Goal: Task Accomplishment & Management: Use online tool/utility

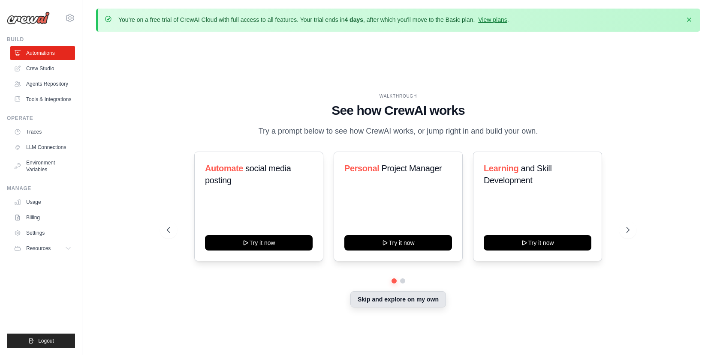
click at [383, 308] on button "Skip and explore on my own" at bounding box center [398, 299] width 96 height 16
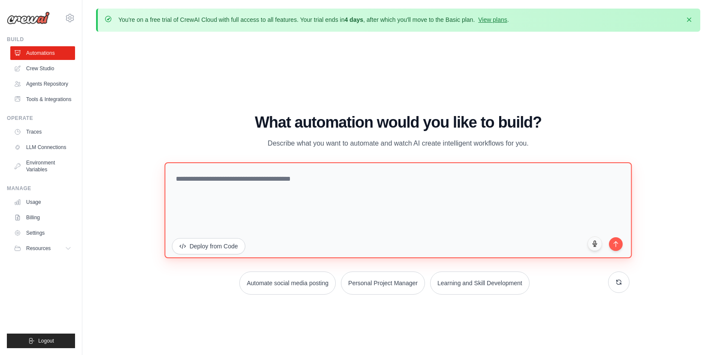
click at [402, 198] on textarea at bounding box center [398, 210] width 467 height 96
paste textarea "**********"
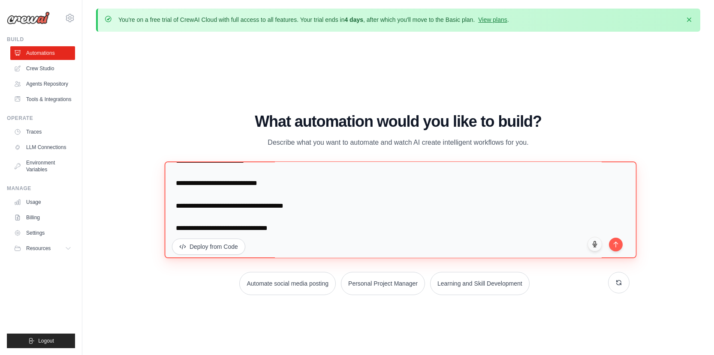
scroll to position [223, 0]
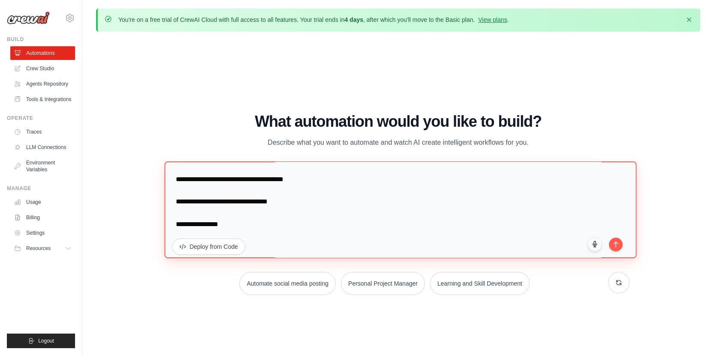
type textarea "**********"
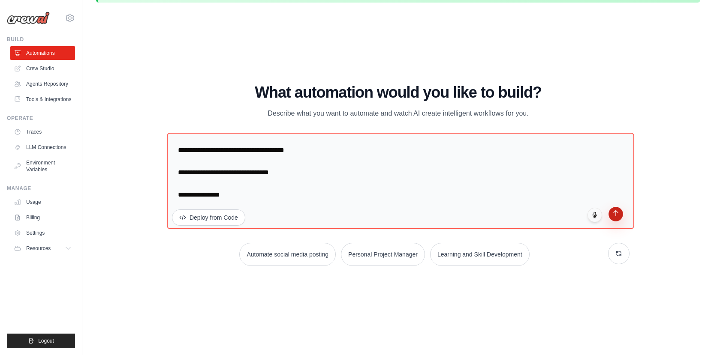
click at [617, 212] on icon "submit" at bounding box center [615, 213] width 7 height 7
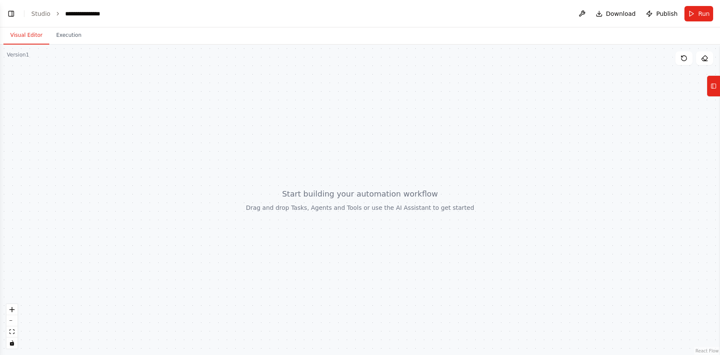
scroll to position [156, 0]
click at [87, 15] on div "**********" at bounding box center [86, 13] width 42 height 9
click at [109, 14] on div "**********" at bounding box center [108, 13] width 86 height 9
click at [67, 39] on button "Execution" at bounding box center [68, 36] width 39 height 18
click at [41, 39] on button "Visual Editor" at bounding box center [26, 36] width 46 height 18
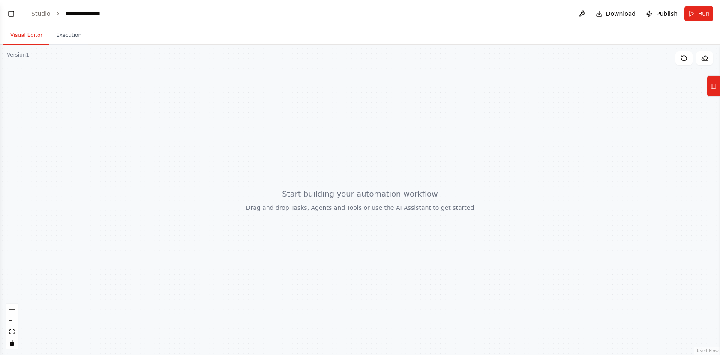
scroll to position [202, 0]
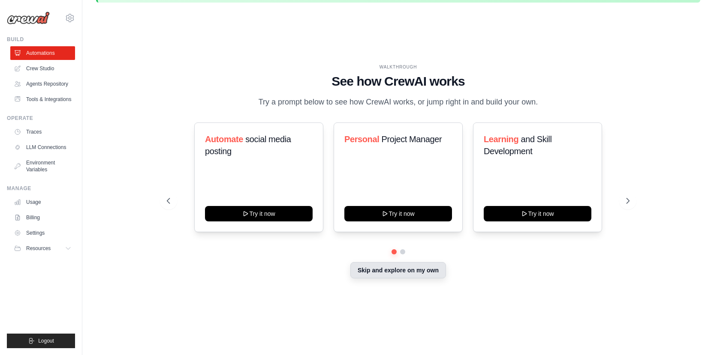
click at [433, 279] on button "Skip and explore on my own" at bounding box center [398, 270] width 96 height 16
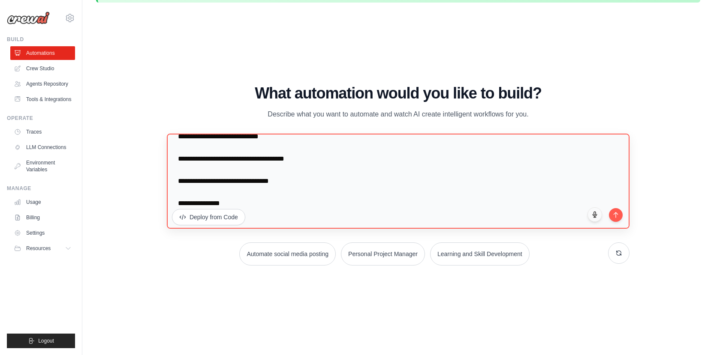
scroll to position [223, 0]
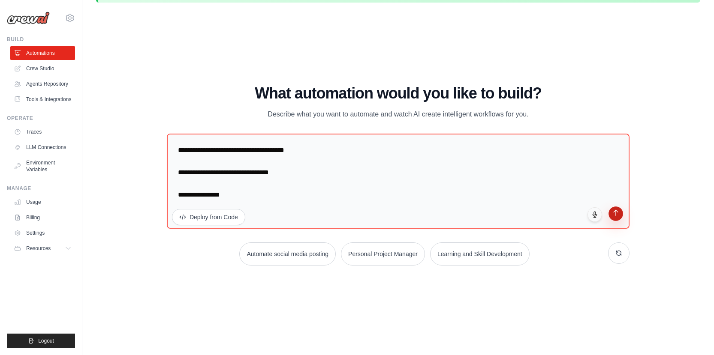
click at [616, 214] on icon "submit" at bounding box center [615, 213] width 4 height 6
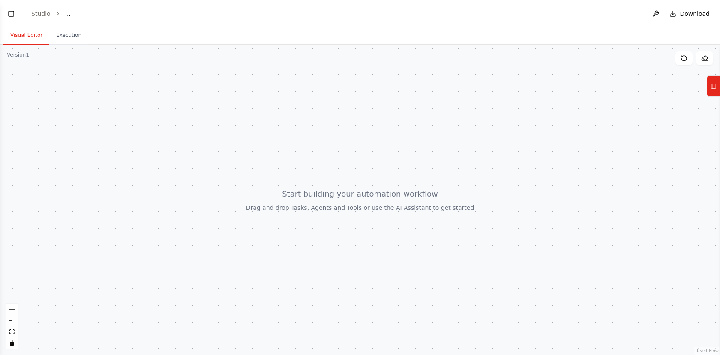
click at [301, 210] on div at bounding box center [360, 200] width 720 height 311
drag, startPoint x: 249, startPoint y: 162, endPoint x: 299, endPoint y: 214, distance: 72.8
click at [299, 215] on div at bounding box center [360, 200] width 720 height 311
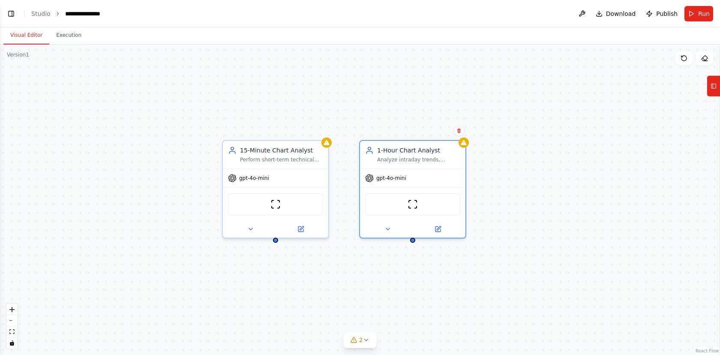
click at [555, 195] on div "15-Minute Chart Analyst Perform short-term technical analysis on {cryptocurrenc…" at bounding box center [360, 200] width 720 height 311
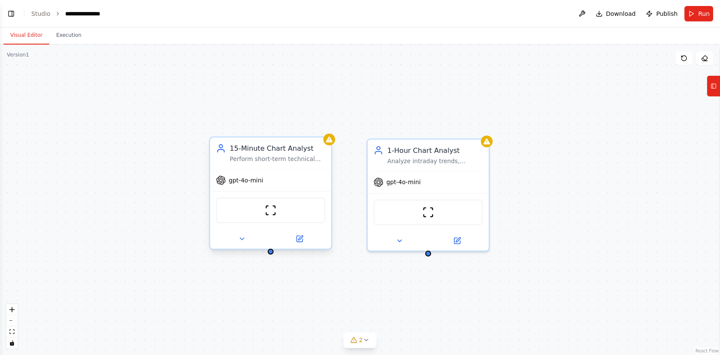
click at [331, 147] on div "15-Minute Chart Analyst Perform short-term technical analysis on {cryptocurrenc…" at bounding box center [270, 154] width 121 height 32
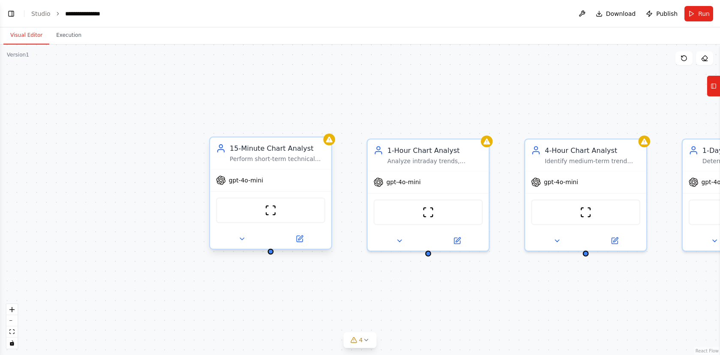
click at [268, 217] on div "ScrapeWebsiteTool" at bounding box center [270, 211] width 109 height 26
click at [306, 244] on button at bounding box center [300, 239] width 56 height 12
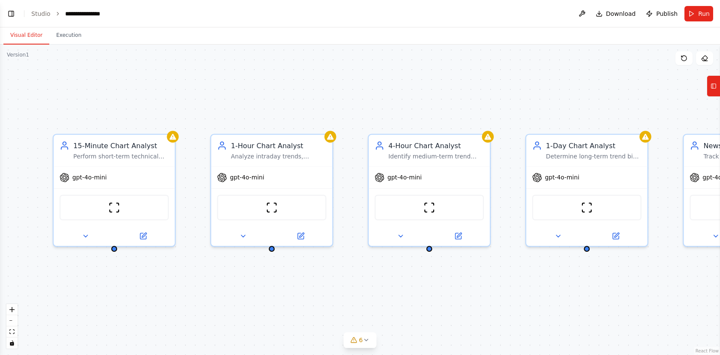
drag, startPoint x: 387, startPoint y: 293, endPoint x: 226, endPoint y: 287, distance: 161.3
click at [226, 287] on div "15-Minute Chart Analyst Perform short-term technical analysis on {cryptocurrenc…" at bounding box center [360, 200] width 720 height 311
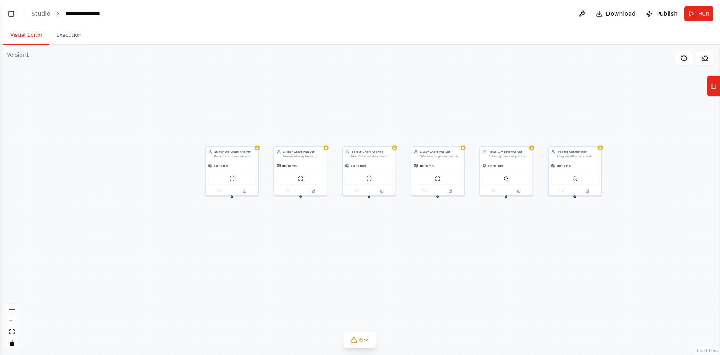
drag, startPoint x: 525, startPoint y: 300, endPoint x: 513, endPoint y: 219, distance: 81.9
click at [513, 220] on div "15-Minute Chart Analyst Perform short-term technical analysis on {cryptocurrenc…" at bounding box center [360, 200] width 720 height 311
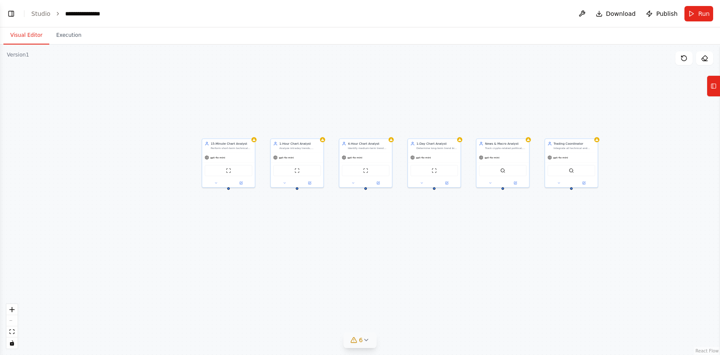
click at [366, 343] on icon at bounding box center [366, 340] width 7 height 7
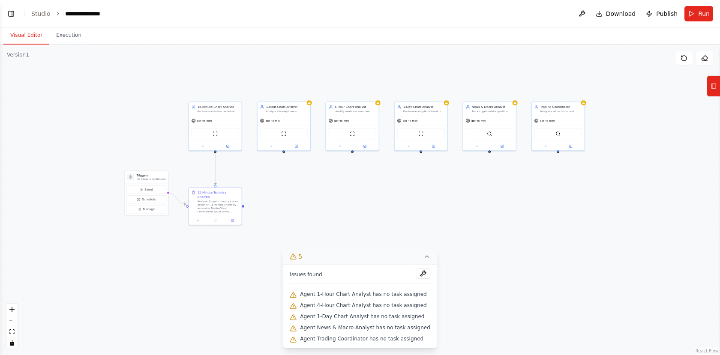
drag, startPoint x: 481, startPoint y: 282, endPoint x: 467, endPoint y: 245, distance: 39.2
click at [467, 245] on div ".deletable-edge-delete-btn { width: 20px; height: 20px; border: 0px solid #ffff…" at bounding box center [360, 200] width 720 height 311
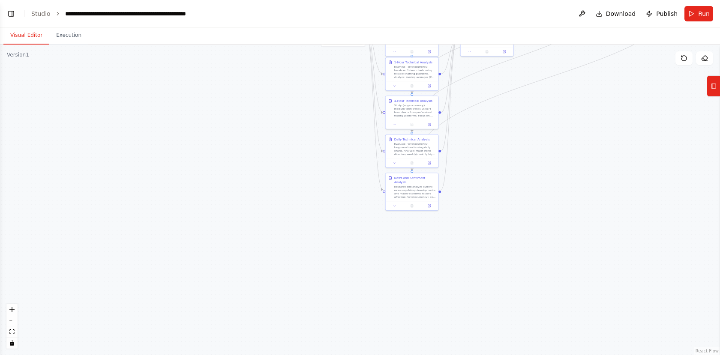
drag, startPoint x: 315, startPoint y: 304, endPoint x: 486, endPoint y: 149, distance: 230.9
click at [489, 147] on div ".deletable-edge-delete-btn { width: 20px; height: 20px; border: 0px solid #ffff…" at bounding box center [360, 200] width 720 height 311
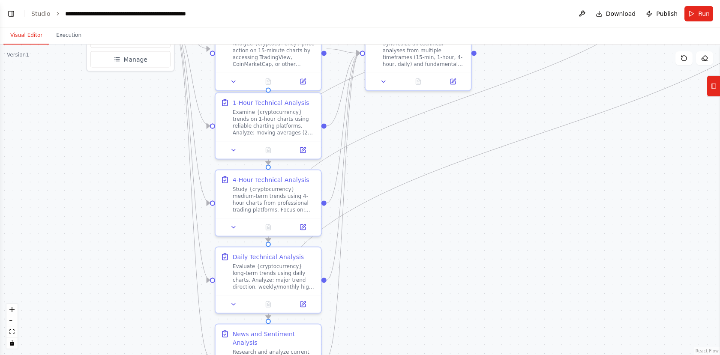
drag, startPoint x: 433, startPoint y: 255, endPoint x: 403, endPoint y: 328, distance: 78.9
click at [404, 330] on div ".deletable-edge-delete-btn { width: 20px; height: 20px; border: 0px solid #ffff…" at bounding box center [360, 200] width 720 height 311
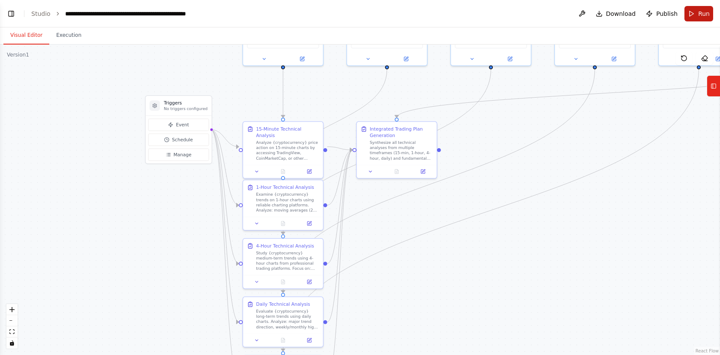
click at [694, 19] on button "Run" at bounding box center [699, 13] width 29 height 15
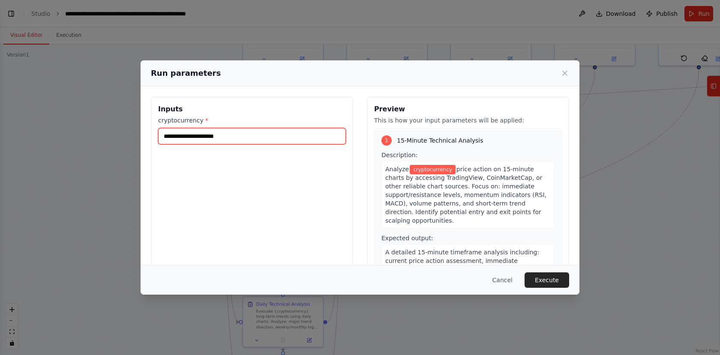
click at [234, 135] on input "cryptocurrency *" at bounding box center [252, 136] width 188 height 16
click at [221, 139] on input "cryptocurrency *" at bounding box center [252, 136] width 188 height 16
paste input "**********"
type input "**********"
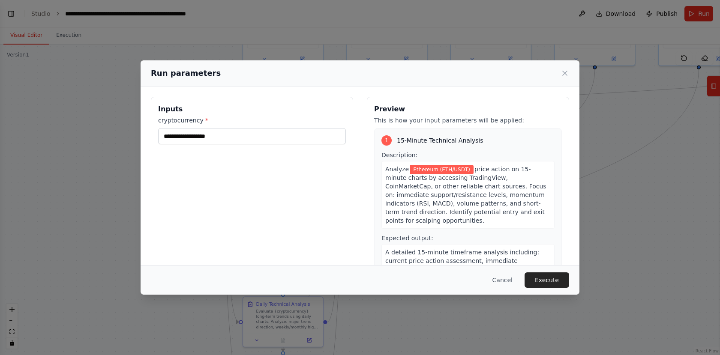
click at [269, 102] on div "**********" at bounding box center [252, 198] width 202 height 203
click at [544, 279] on button "Execute" at bounding box center [547, 280] width 45 height 15
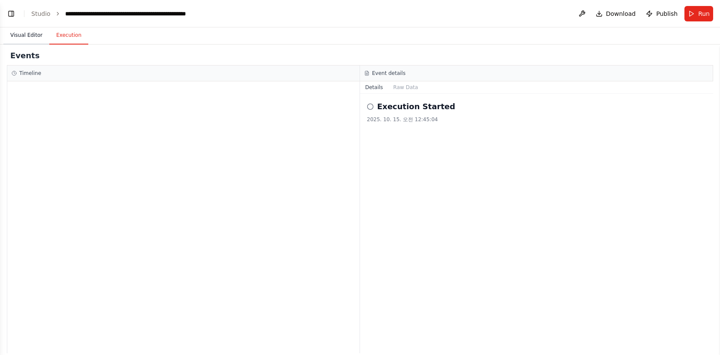
click at [21, 33] on button "Visual Editor" at bounding box center [26, 36] width 46 height 18
click at [63, 41] on button "Execution" at bounding box center [68, 36] width 39 height 18
click at [398, 91] on button "Raw Data" at bounding box center [405, 87] width 35 height 12
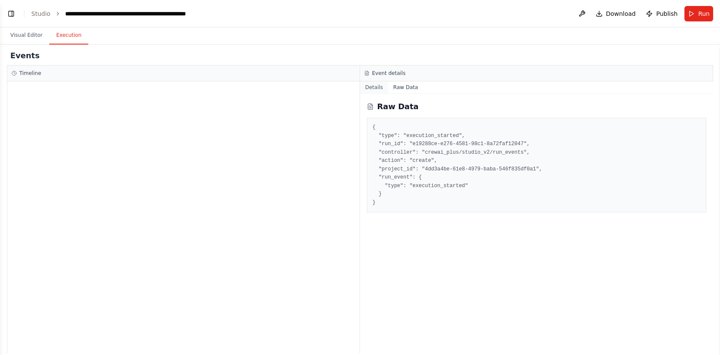
click at [375, 86] on button "Details" at bounding box center [374, 87] width 28 height 12
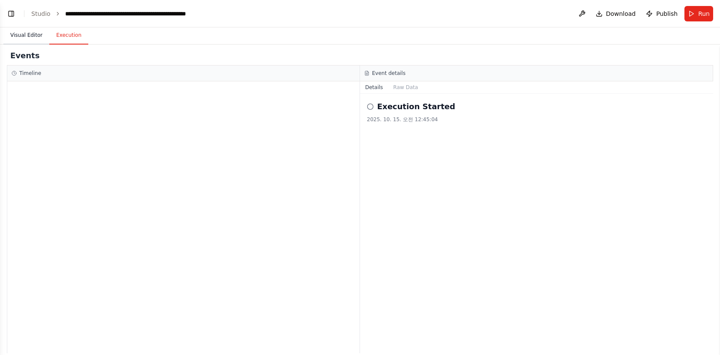
click at [28, 35] on button "Visual Editor" at bounding box center [26, 36] width 46 height 18
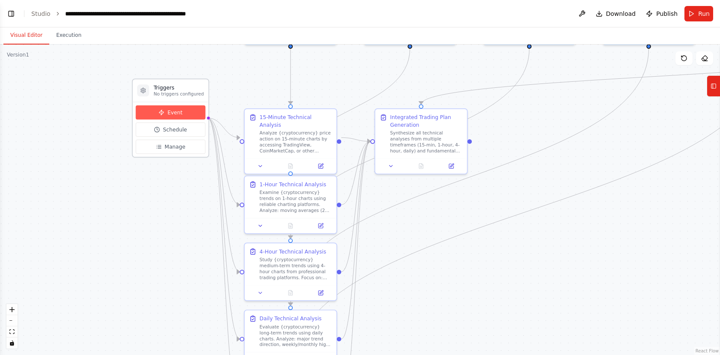
click at [180, 114] on span "Event" at bounding box center [175, 112] width 15 height 7
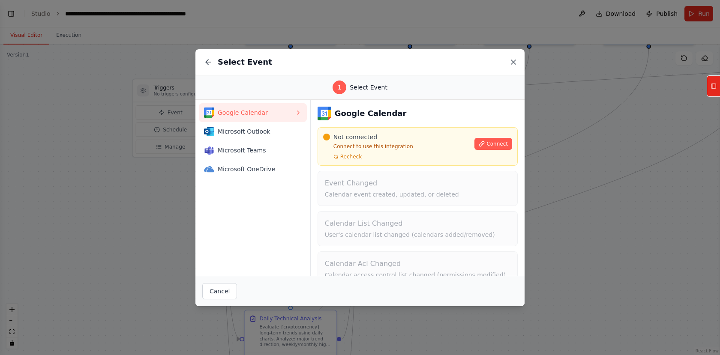
click at [513, 60] on icon at bounding box center [513, 62] width 9 height 9
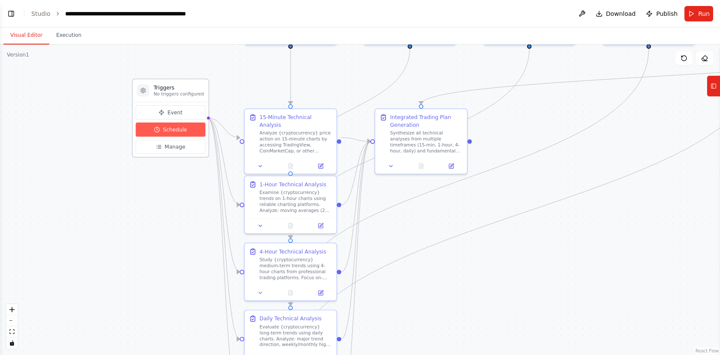
click at [175, 128] on span "Schedule" at bounding box center [175, 129] width 24 height 7
select select "******"
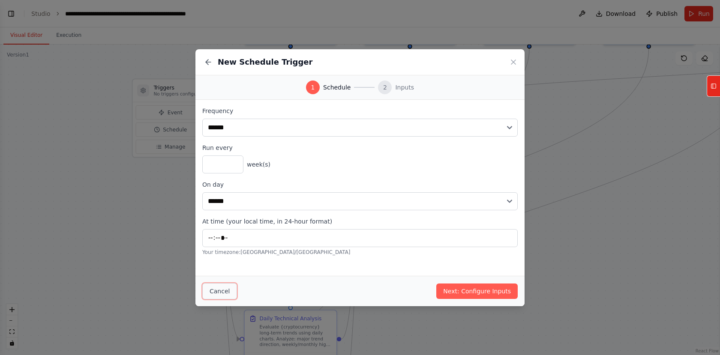
click at [225, 290] on button "Cancel" at bounding box center [219, 291] width 35 height 16
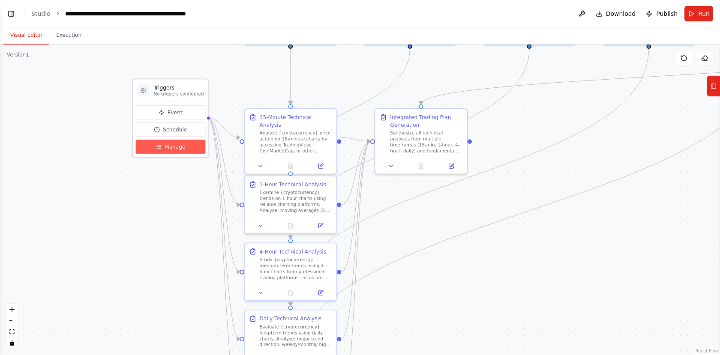
click at [178, 144] on span "Manage" at bounding box center [175, 146] width 21 height 7
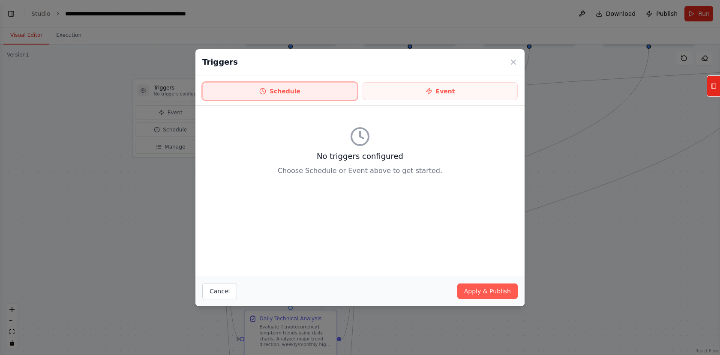
click at [324, 96] on button "Schedule" at bounding box center [279, 91] width 155 height 18
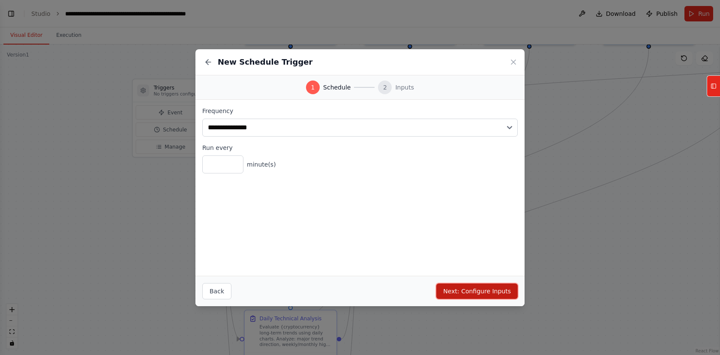
click at [463, 291] on button "Next: Configure Inputs" at bounding box center [476, 291] width 81 height 15
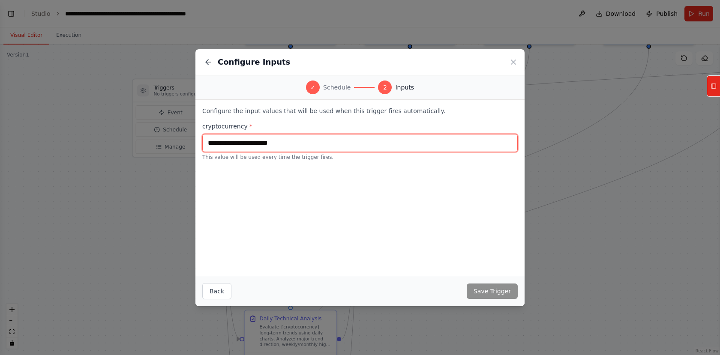
click at [270, 149] on input "text" at bounding box center [359, 143] width 315 height 18
paste input "**********"
type input "**********"
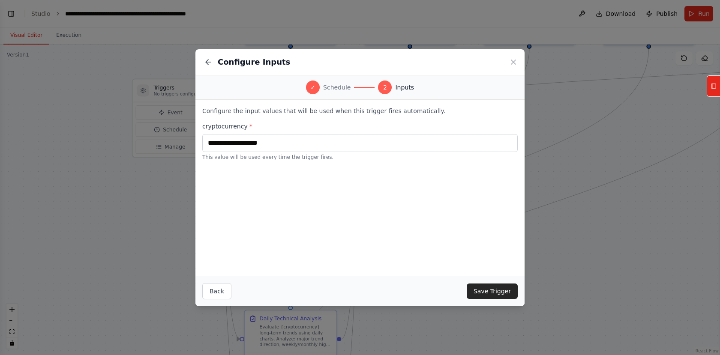
click at [509, 282] on div "Back Save Trigger" at bounding box center [359, 291] width 329 height 30
click at [506, 289] on button "Save Trigger" at bounding box center [492, 291] width 51 height 15
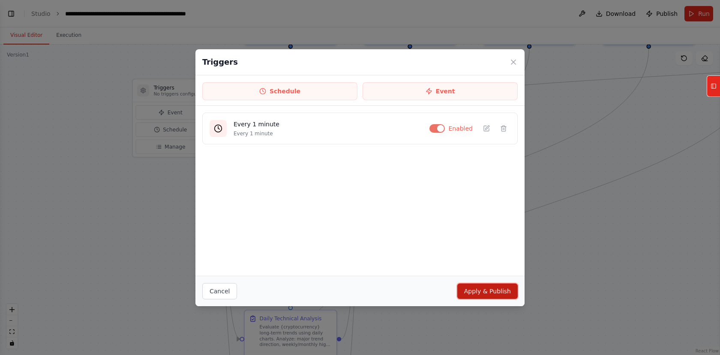
click at [499, 286] on button "Apply & Publish" at bounding box center [487, 291] width 60 height 15
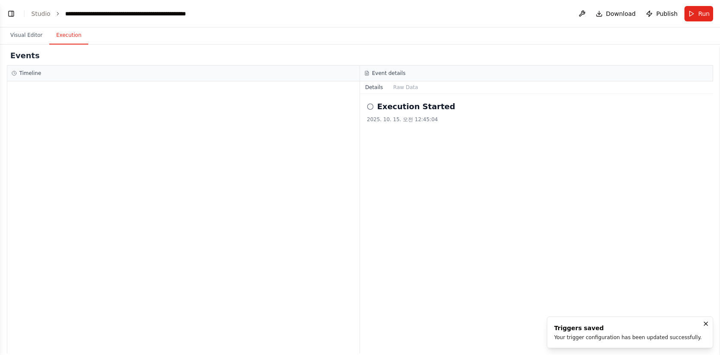
click at [63, 29] on button "Execution" at bounding box center [68, 36] width 39 height 18
click at [4, 38] on div "Visual Editor Execution" at bounding box center [360, 35] width 720 height 17
click at [24, 38] on button "Visual Editor" at bounding box center [26, 36] width 46 height 18
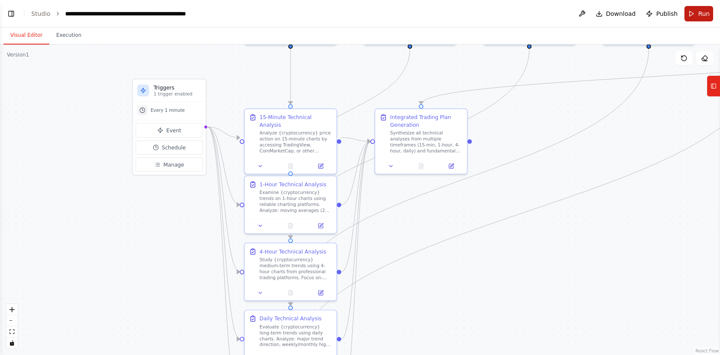
click at [697, 12] on button "Run" at bounding box center [699, 13] width 29 height 15
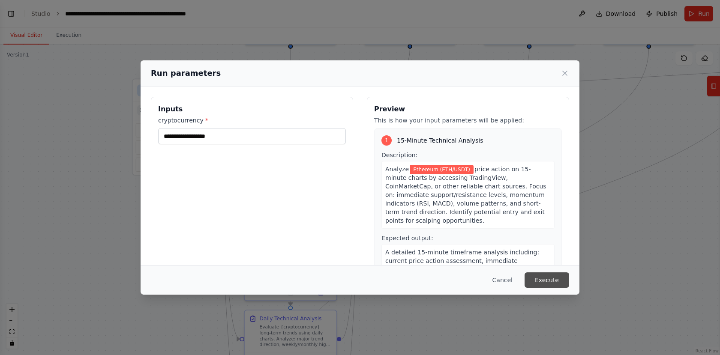
click at [550, 276] on button "Execute" at bounding box center [547, 280] width 45 height 15
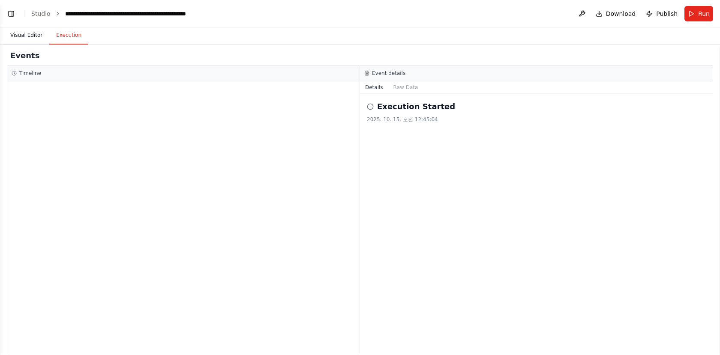
click at [22, 44] on button "Visual Editor" at bounding box center [26, 36] width 46 height 18
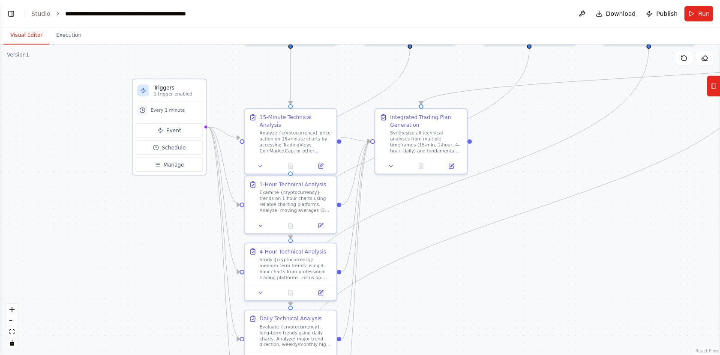
click at [156, 111] on span "Every 1 minute" at bounding box center [167, 110] width 34 height 6
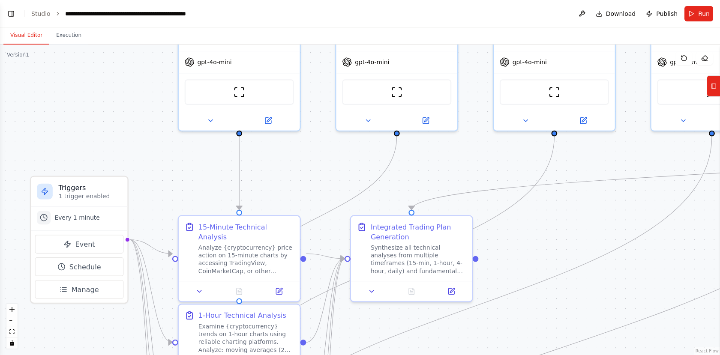
drag, startPoint x: 123, startPoint y: 162, endPoint x: 8, endPoint y: 284, distance: 168.0
click at [8, 284] on div ".deletable-edge-delete-btn { width: 20px; height: 20px; border: 0px solid #ffff…" at bounding box center [360, 200] width 720 height 311
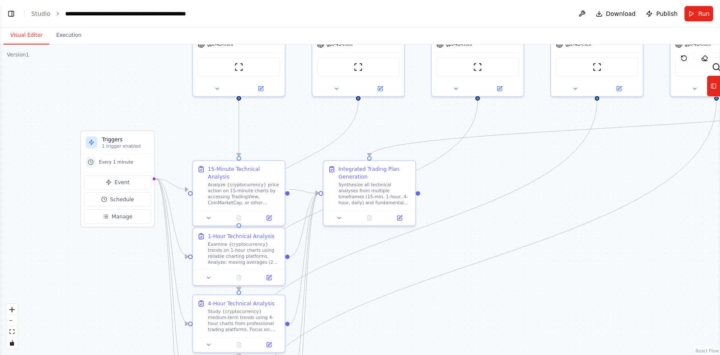
drag, startPoint x: 280, startPoint y: 191, endPoint x: 291, endPoint y: 144, distance: 47.8
click at [291, 144] on div ".deletable-edge-delete-btn { width: 20px; height: 20px; border: 0px solid #ffff…" at bounding box center [360, 200] width 720 height 311
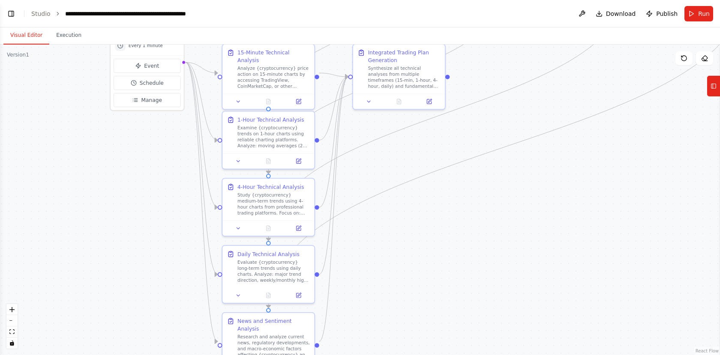
drag, startPoint x: 337, startPoint y: 269, endPoint x: 367, endPoint y: 153, distance: 120.3
click at [367, 153] on div ".deletable-edge-delete-btn { width: 20px; height: 20px; border: 0px solid #ffff…" at bounding box center [360, 200] width 720 height 311
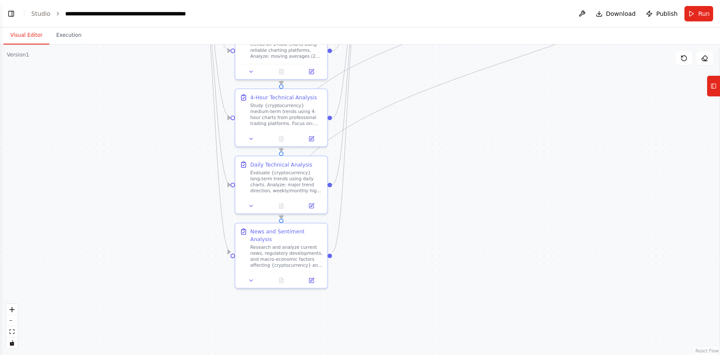
drag, startPoint x: 348, startPoint y: 225, endPoint x: 361, endPoint y: 135, distance: 90.5
click at [361, 135] on div ".deletable-edge-delete-btn { width: 20px; height: 20px; border: 0px solid #ffff…" at bounding box center [360, 200] width 720 height 311
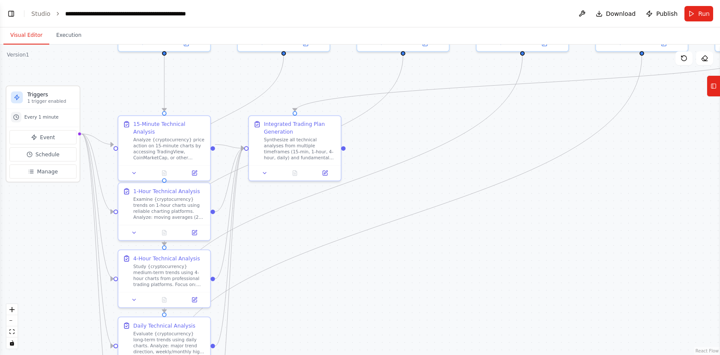
drag, startPoint x: 392, startPoint y: 196, endPoint x: 276, endPoint y: 341, distance: 185.4
click at [270, 355] on html "Build an automated Ethereum futures trading team that works collaboratively. Ag…" at bounding box center [360, 177] width 720 height 355
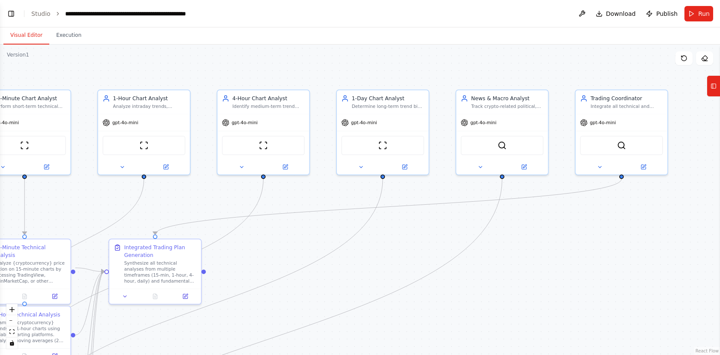
drag, startPoint x: 273, startPoint y: 336, endPoint x: 247, endPoint y: 340, distance: 26.0
click at [244, 352] on div ".deletable-edge-delete-btn { width: 20px; height: 20px; border: 0px solid #ffff…" at bounding box center [360, 200] width 720 height 311
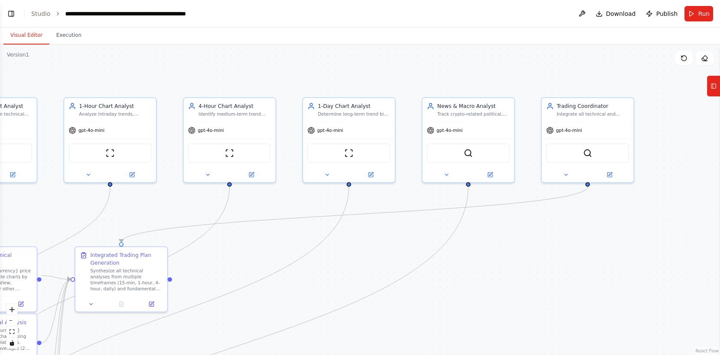
drag, startPoint x: 421, startPoint y: 263, endPoint x: 400, endPoint y: 265, distance: 21.2
click at [400, 265] on div ".deletable-edge-delete-btn { width: 20px; height: 20px; border: 0px solid #ffff…" at bounding box center [360, 200] width 720 height 311
click at [585, 153] on img at bounding box center [587, 151] width 9 height 9
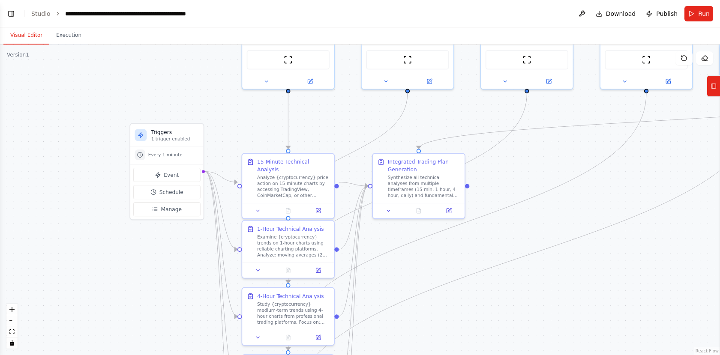
drag, startPoint x: 279, startPoint y: 242, endPoint x: 562, endPoint y: 145, distance: 299.9
click at [562, 145] on div ".deletable-edge-delete-btn { width: 20px; height: 20px; border: 0px solid #ffff…" at bounding box center [360, 200] width 720 height 311
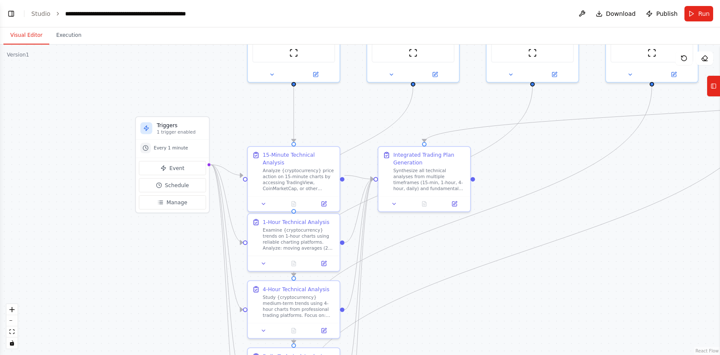
drag, startPoint x: 407, startPoint y: 260, endPoint x: 409, endPoint y: 237, distance: 22.8
click at [409, 246] on div ".deletable-edge-delete-btn { width: 20px; height: 20px; border: 0px solid #ffff…" at bounding box center [360, 200] width 720 height 311
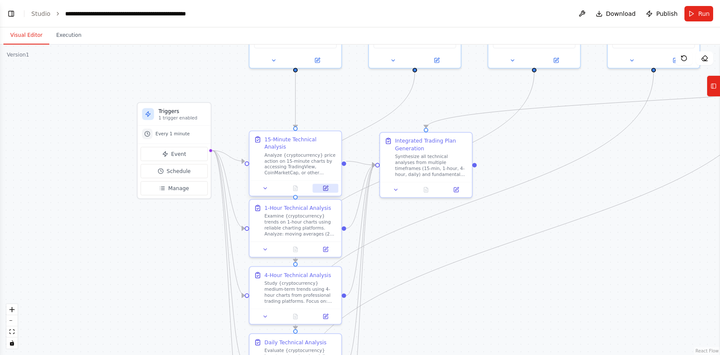
click at [330, 185] on button at bounding box center [326, 188] width 26 height 9
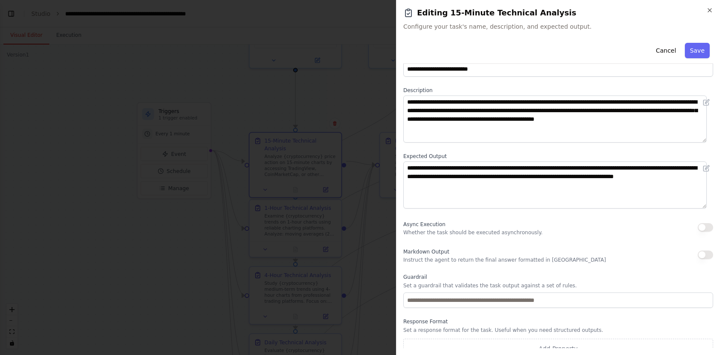
scroll to position [32, 0]
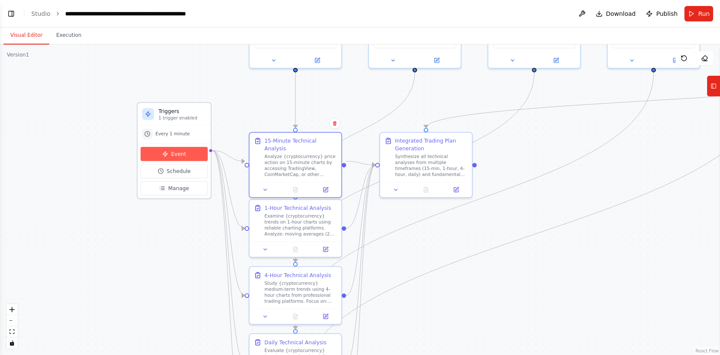
click at [183, 155] on span "Event" at bounding box center [178, 153] width 15 height 7
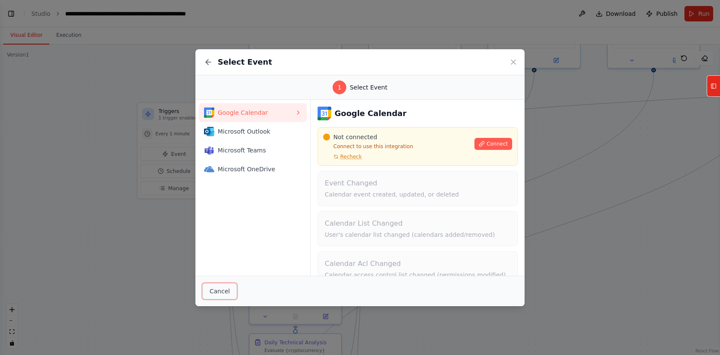
click at [231, 289] on button "Cancel" at bounding box center [219, 291] width 35 height 16
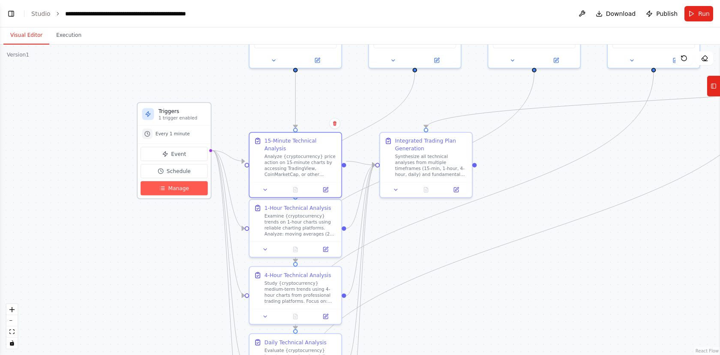
click at [194, 189] on button "Manage" at bounding box center [174, 188] width 67 height 14
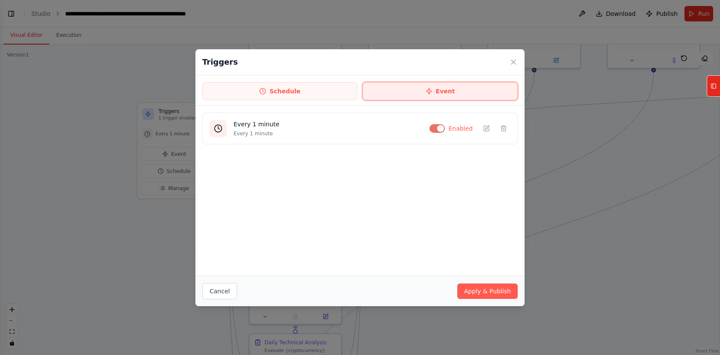
click at [443, 91] on button "Event" at bounding box center [440, 91] width 155 height 18
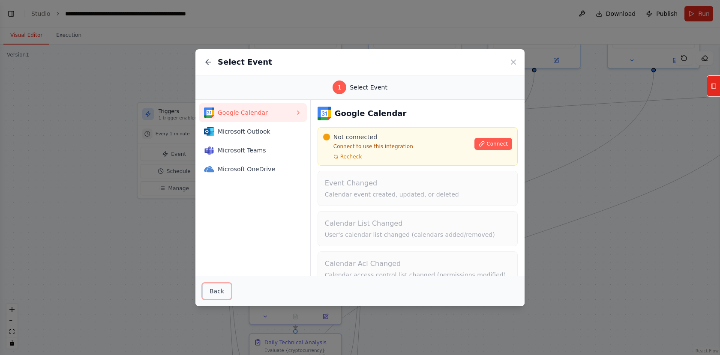
click at [219, 294] on button "Back" at bounding box center [216, 291] width 29 height 16
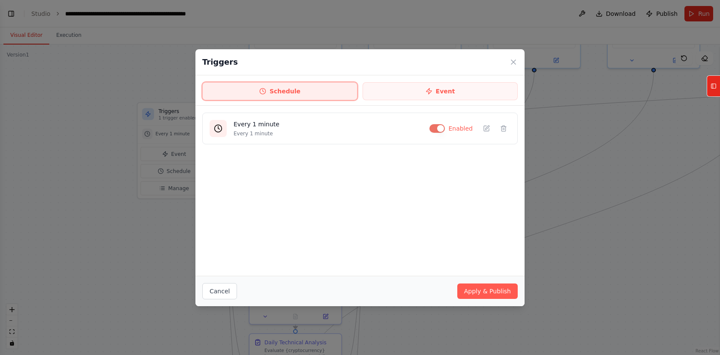
click at [293, 91] on button "Schedule" at bounding box center [279, 91] width 155 height 18
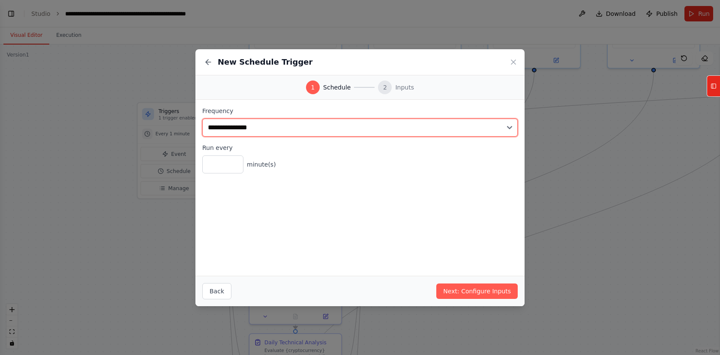
click at [266, 131] on select "**********" at bounding box center [359, 128] width 315 height 18
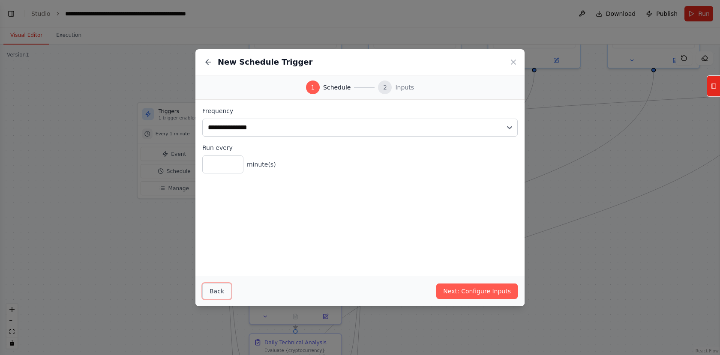
click at [209, 299] on button "Back" at bounding box center [216, 291] width 29 height 16
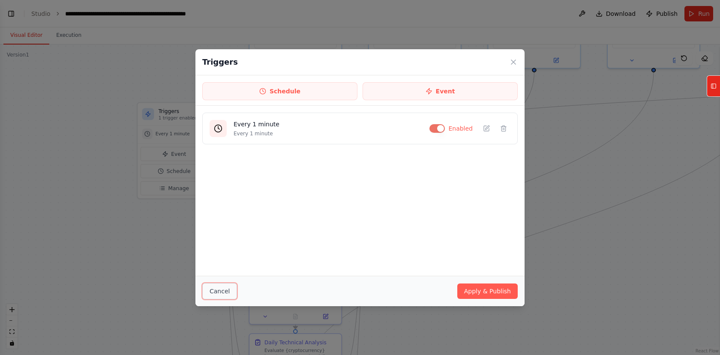
click at [211, 297] on button "Cancel" at bounding box center [219, 291] width 35 height 16
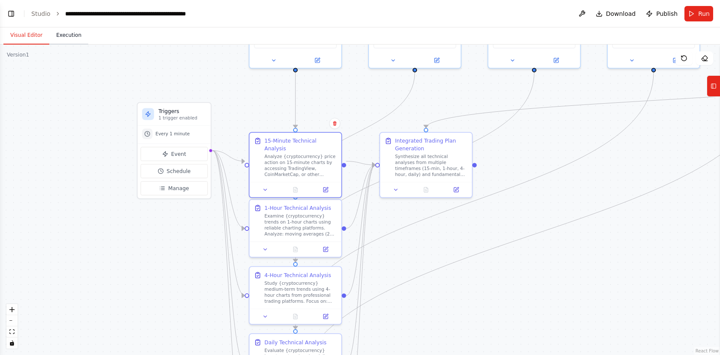
click at [63, 40] on button "Execution" at bounding box center [68, 36] width 39 height 18
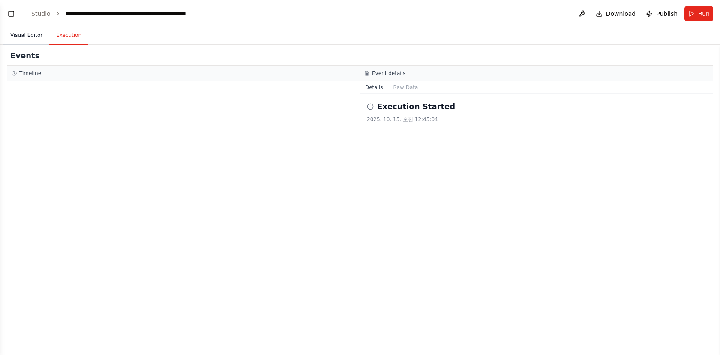
click at [37, 39] on button "Visual Editor" at bounding box center [26, 36] width 46 height 18
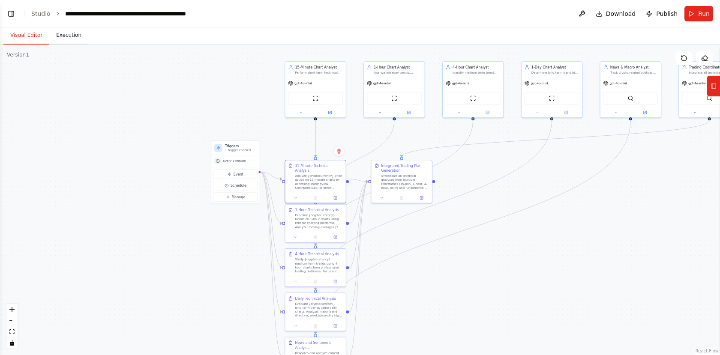
click at [69, 31] on button "Execution" at bounding box center [68, 36] width 39 height 18
